Goal: Task Accomplishment & Management: Use online tool/utility

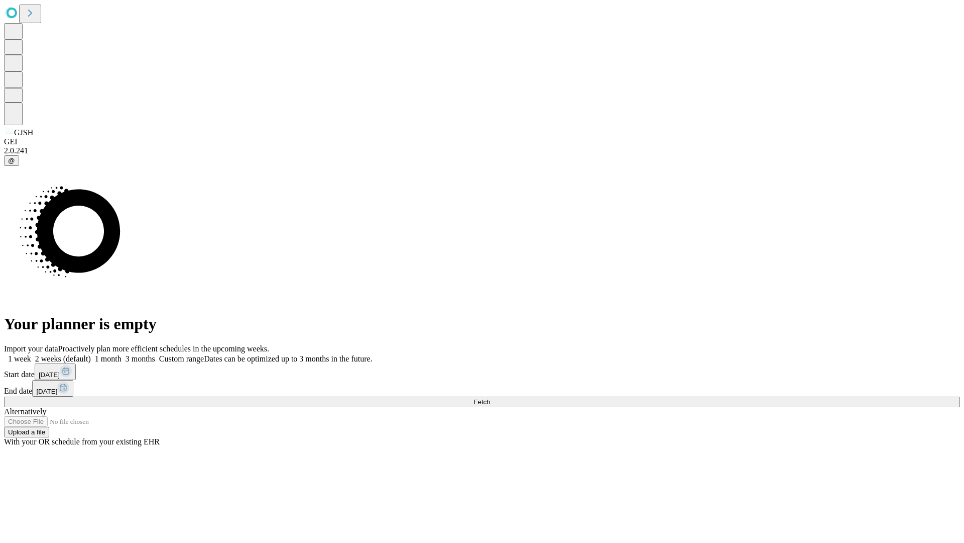
click at [490, 398] on span "Fetch" at bounding box center [482, 402] width 17 height 8
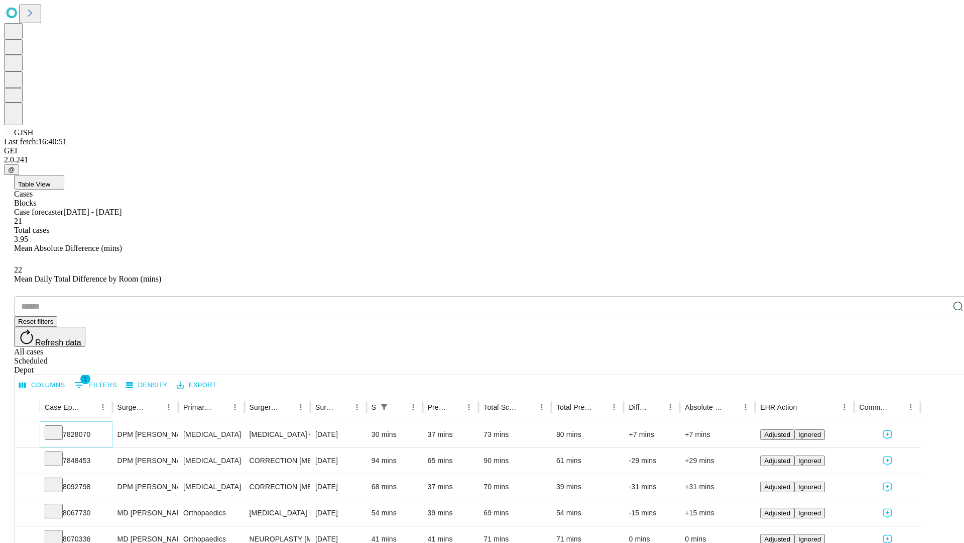
click at [59, 426] on icon at bounding box center [54, 431] width 10 height 10
